Goal: Task Accomplishment & Management: Use online tool/utility

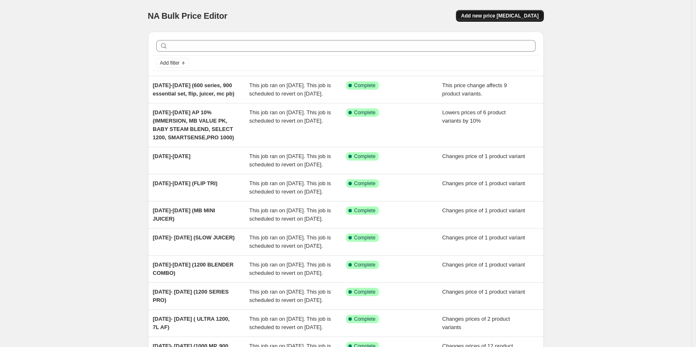
click at [501, 20] on button "Add new price [MEDICAL_DATA]" at bounding box center [499, 16] width 87 height 12
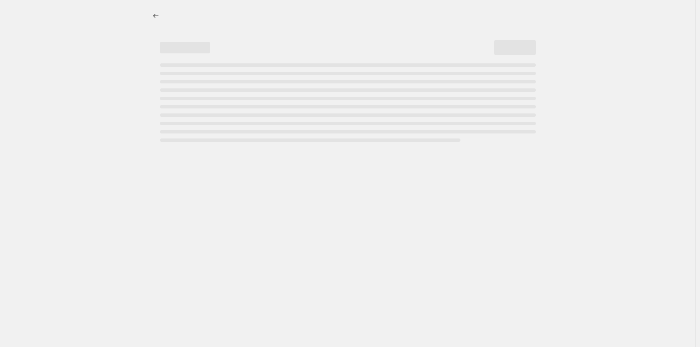
select select "percentage"
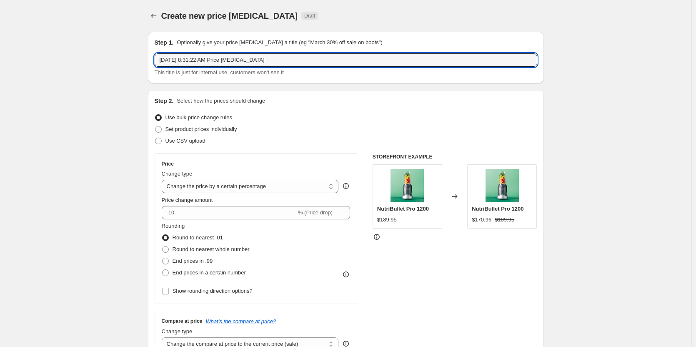
drag, startPoint x: 276, startPoint y: 63, endPoint x: 120, endPoint y: 69, distance: 156.3
type input "a"
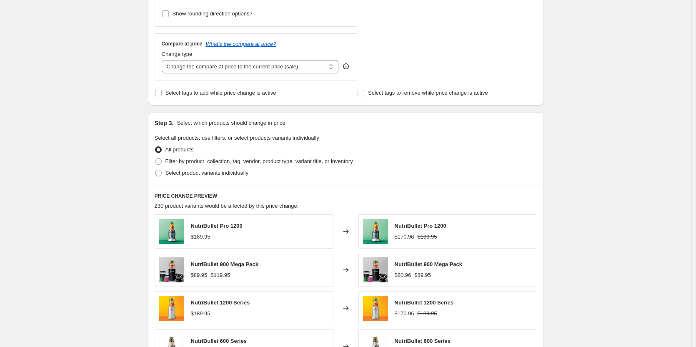
scroll to position [292, 0]
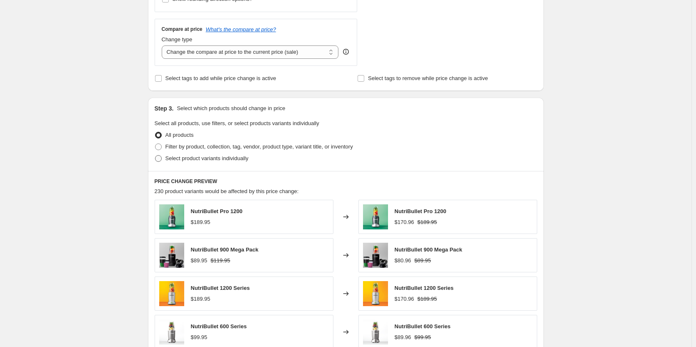
type input "AFTERPAY DAY (600,"
click at [162, 158] on span at bounding box center [158, 158] width 7 height 7
click at [155, 155] on input "Select product variants individually" at bounding box center [155, 155] width 0 height 0
radio input "true"
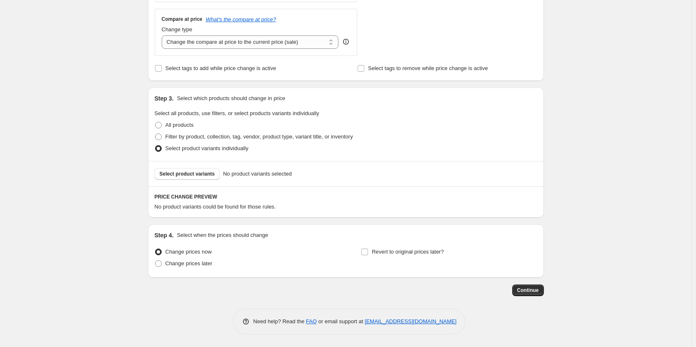
scroll to position [302, 0]
click at [198, 172] on span "Select product variants" at bounding box center [187, 173] width 55 height 7
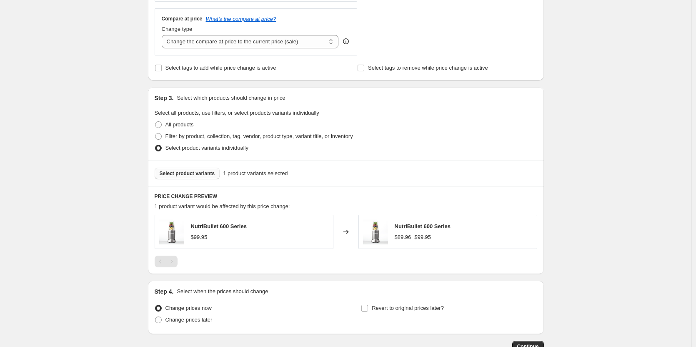
click at [197, 175] on span "Select product variants" at bounding box center [187, 173] width 55 height 7
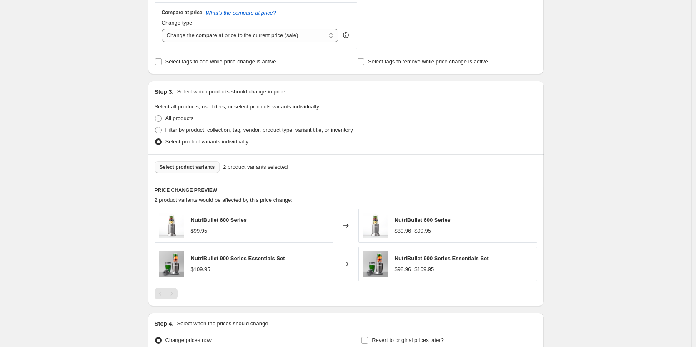
scroll to position [260, 0]
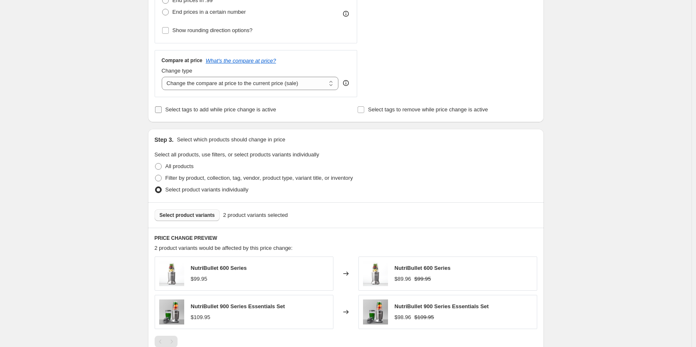
click at [160, 111] on input "Select tags to add while price change is active" at bounding box center [158, 109] width 7 height 7
checkbox input "true"
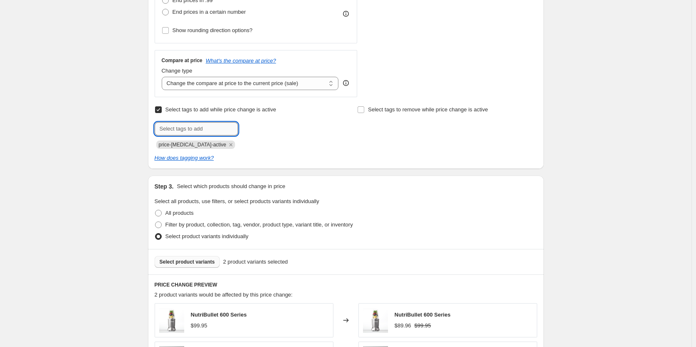
click at [177, 129] on input "text" at bounding box center [196, 128] width 83 height 13
type input "sale"
click at [257, 128] on span "Add sale" at bounding box center [255, 128] width 21 height 7
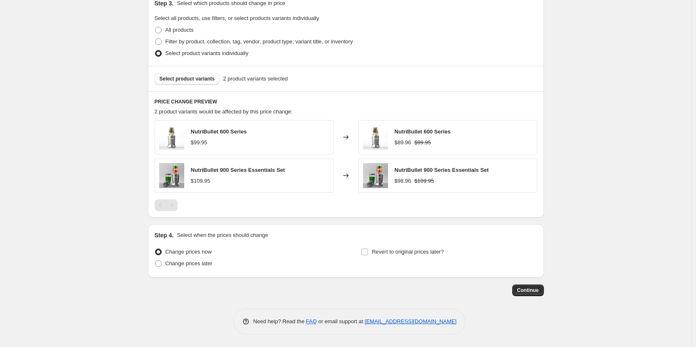
scroll to position [444, 0]
click at [368, 251] on input "Revert to original prices later?" at bounding box center [364, 251] width 7 height 7
checkbox input "true"
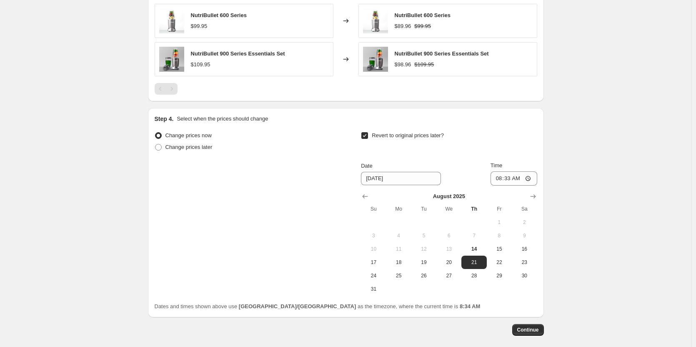
scroll to position [569, 0]
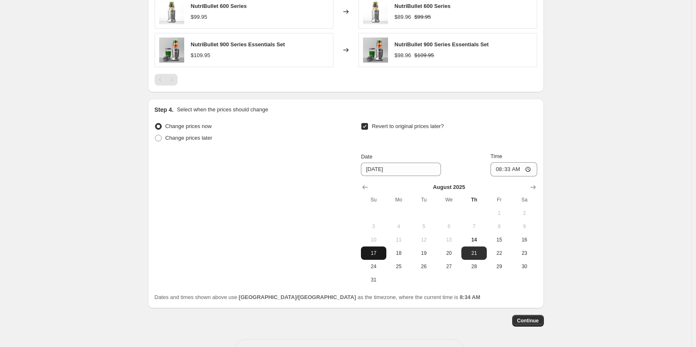
click at [378, 256] on span "17" at bounding box center [373, 252] width 18 height 7
type input "8/17/2025"
click at [506, 165] on input "08:33" at bounding box center [513, 169] width 47 height 14
type input "23:59"
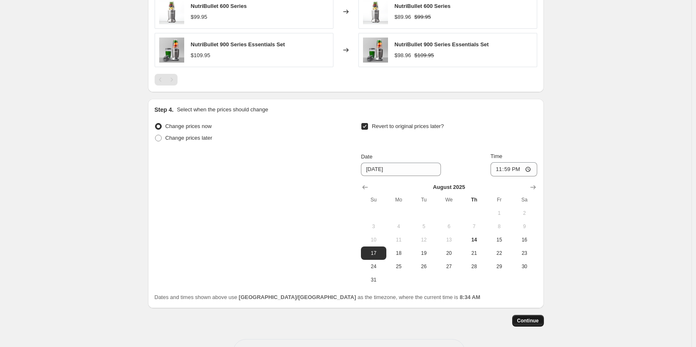
click at [534, 317] on span "Continue" at bounding box center [528, 320] width 22 height 7
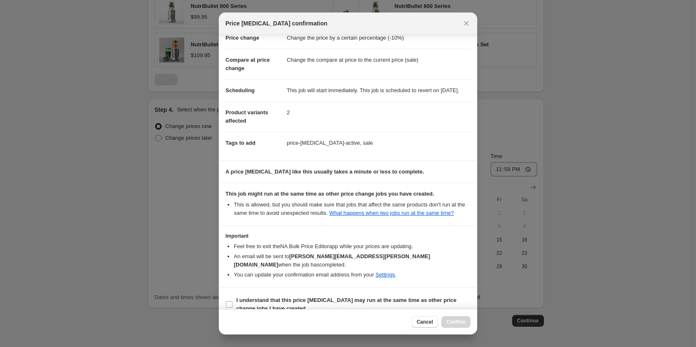
scroll to position [35, 0]
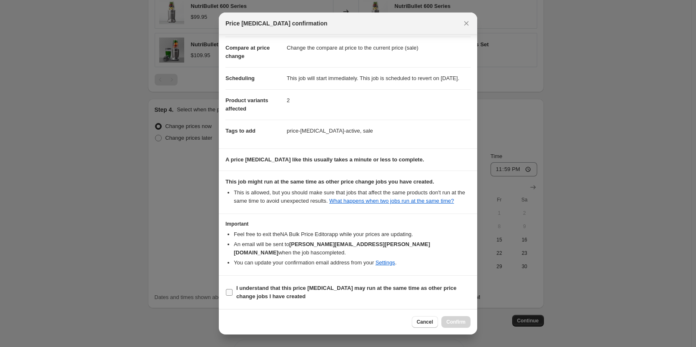
click at [228, 291] on input "I understand that this price change job may run at the same time as other price…" at bounding box center [229, 292] width 7 height 7
checkbox input "true"
click at [458, 322] on span "Confirm" at bounding box center [455, 321] width 19 height 7
type input "AFTERPAY DAY (600,"
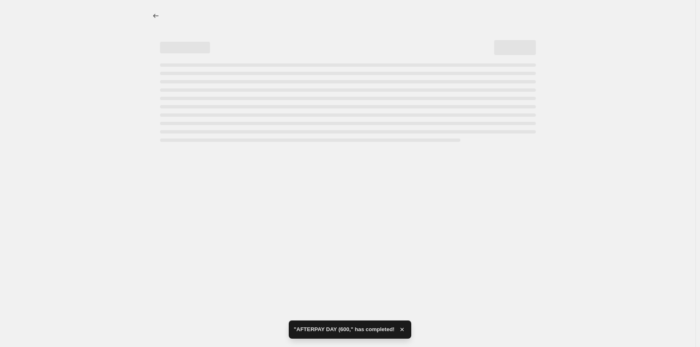
select select "percentage"
